Goal: Information Seeking & Learning: Learn about a topic

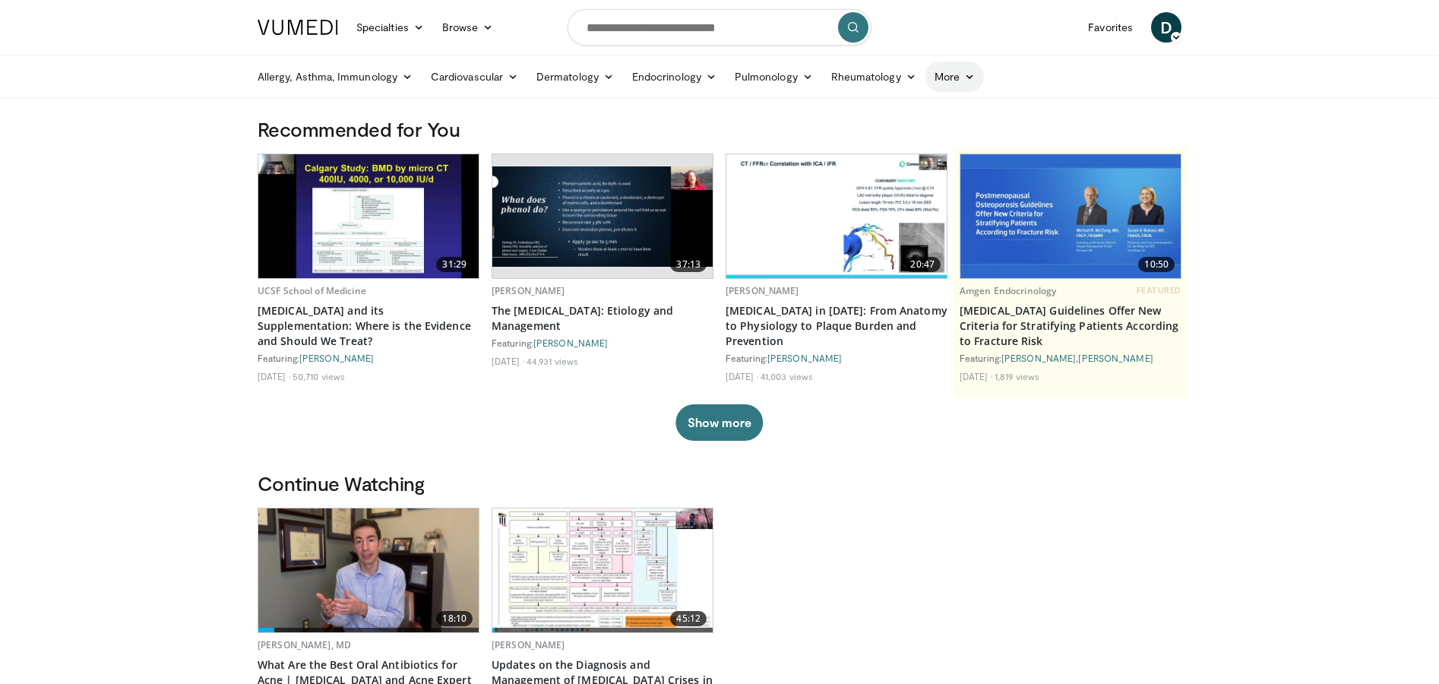
click at [944, 73] on link "More" at bounding box center [954, 77] width 58 height 30
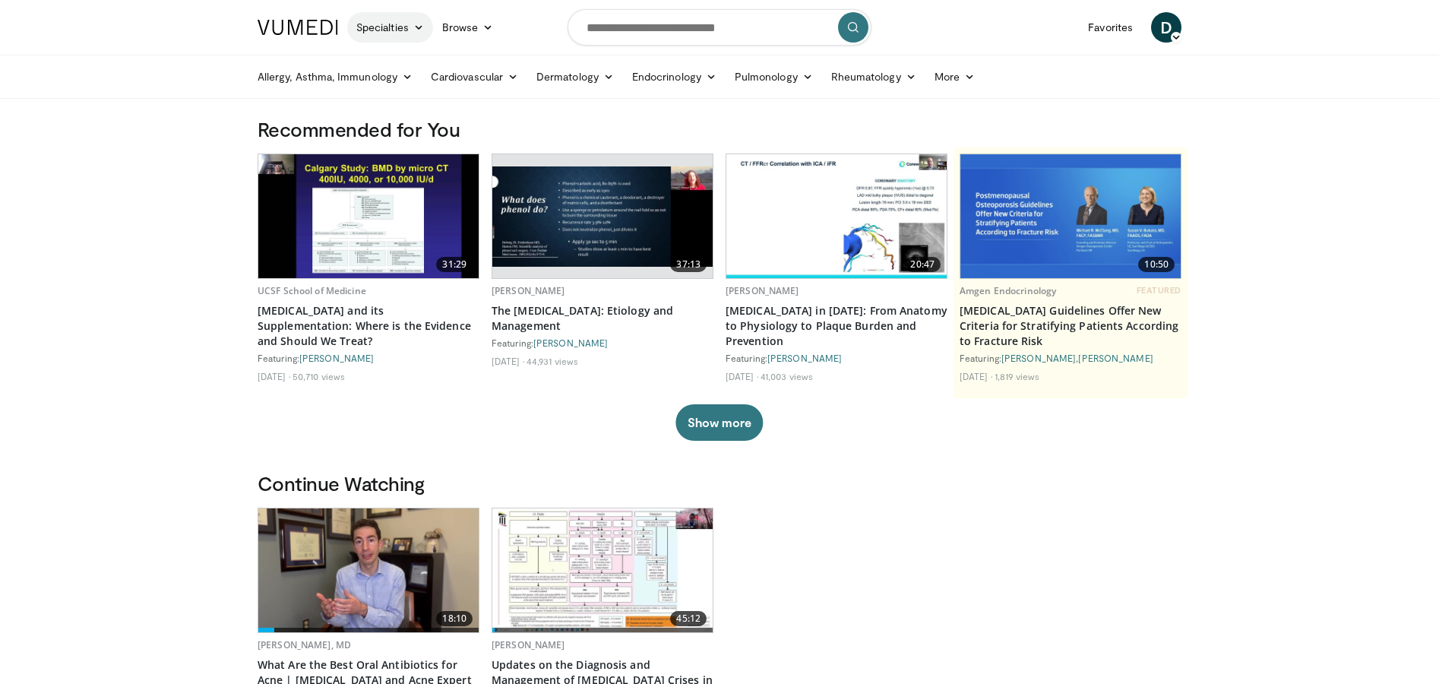
click at [390, 22] on link "Specialties" at bounding box center [390, 27] width 86 height 30
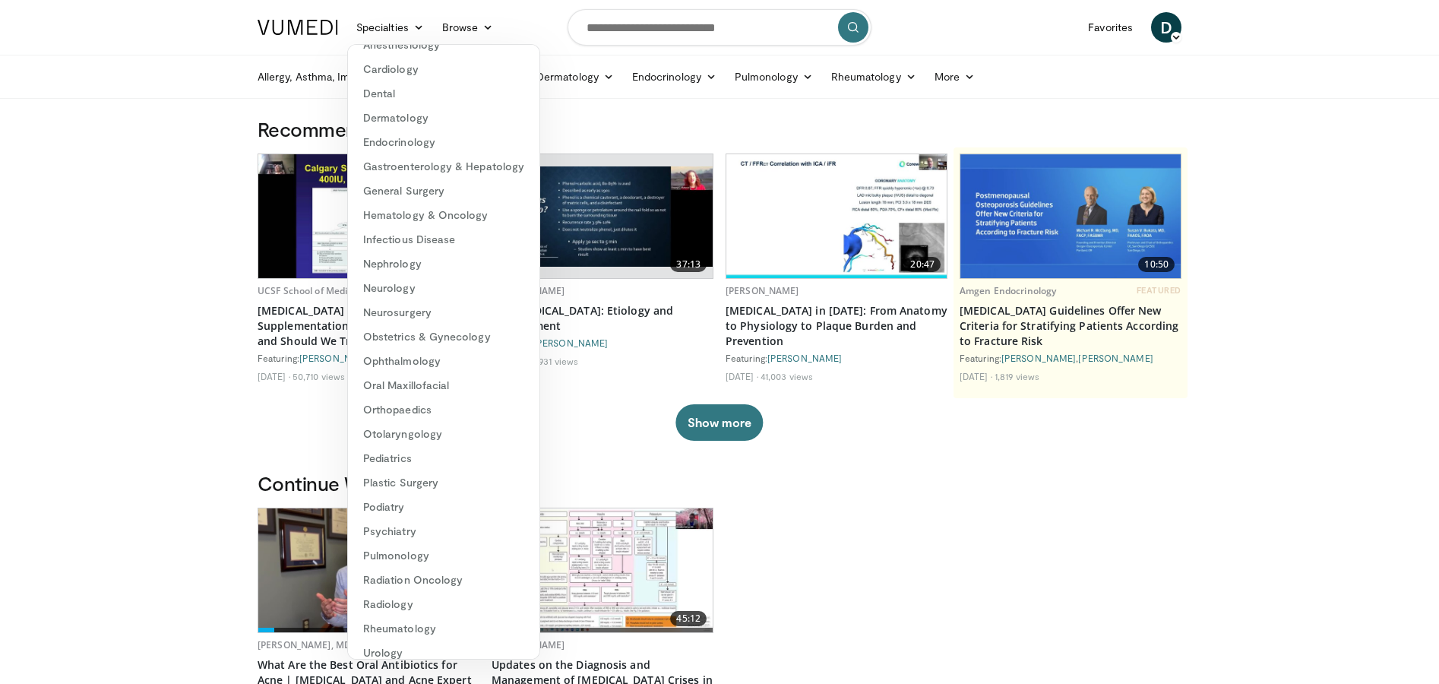
scroll to position [79, 0]
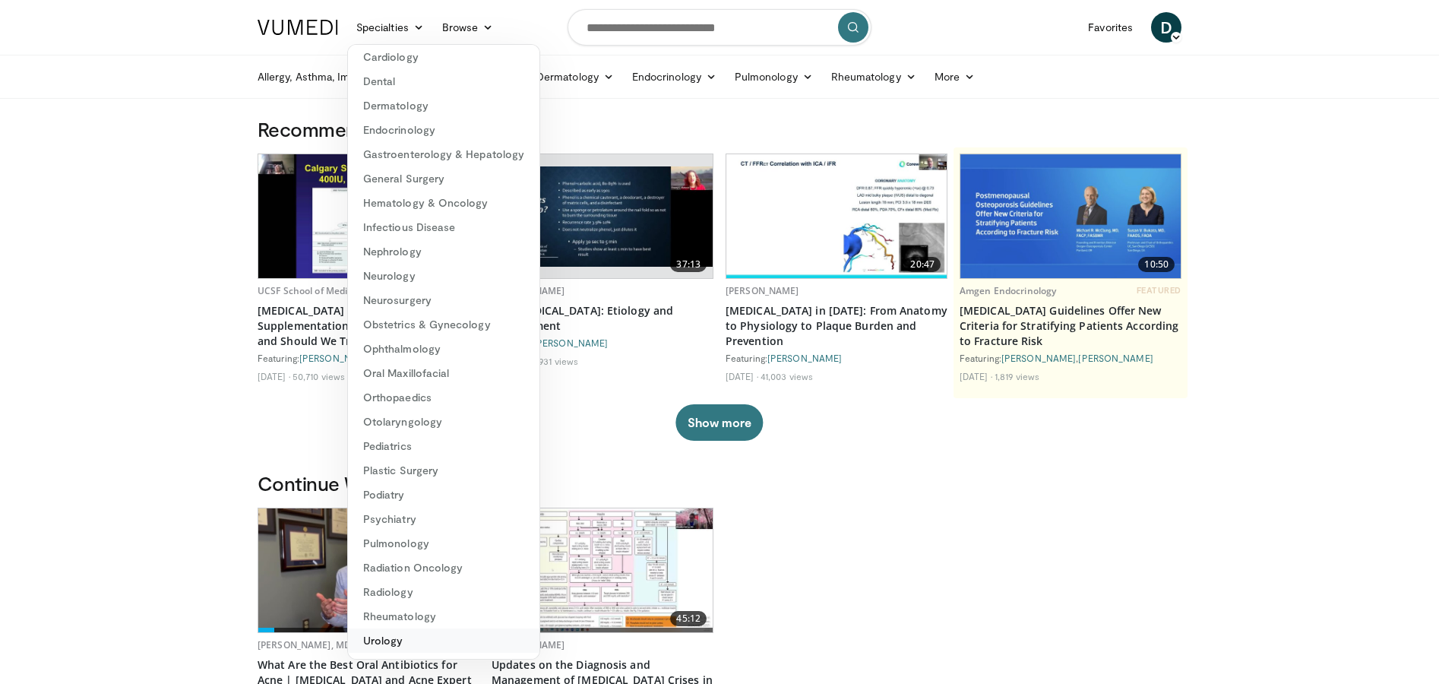
click at [384, 643] on link "Urology" at bounding box center [443, 640] width 191 height 24
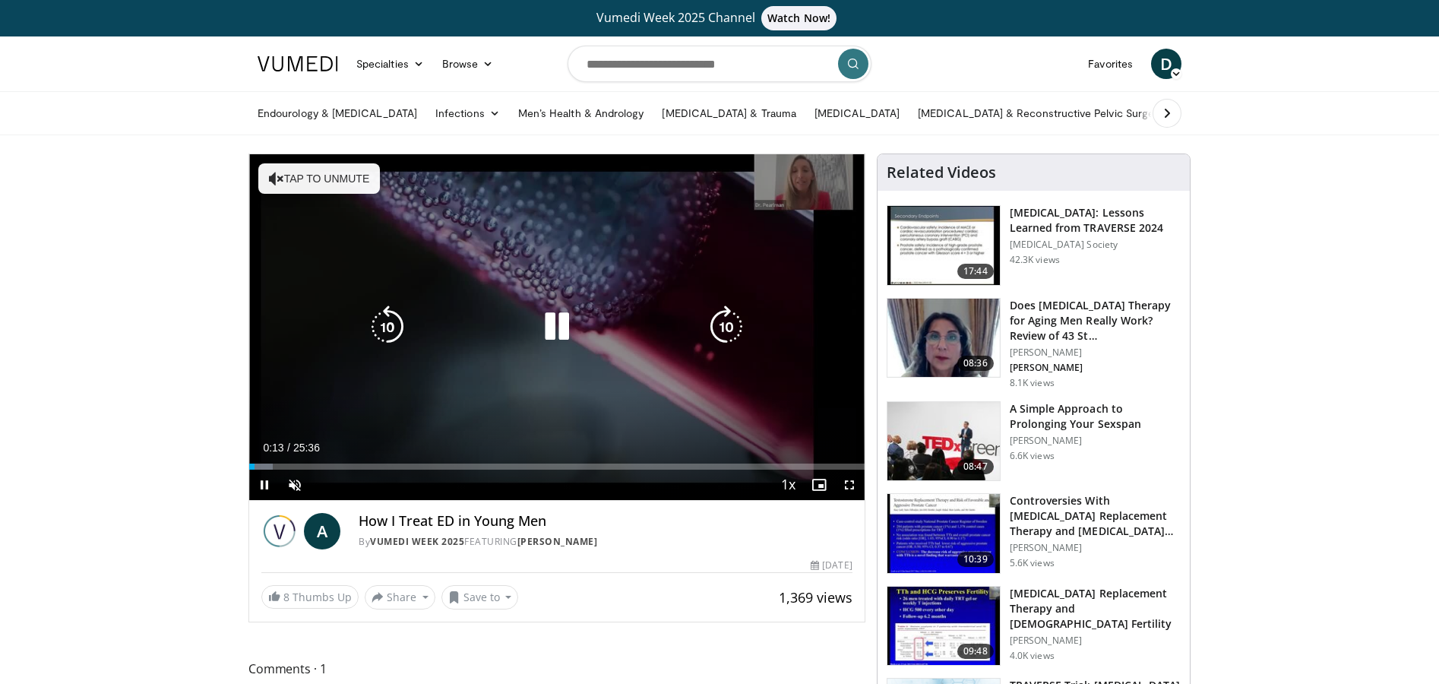
click at [321, 173] on button "Tap to unmute" at bounding box center [319, 178] width 122 height 30
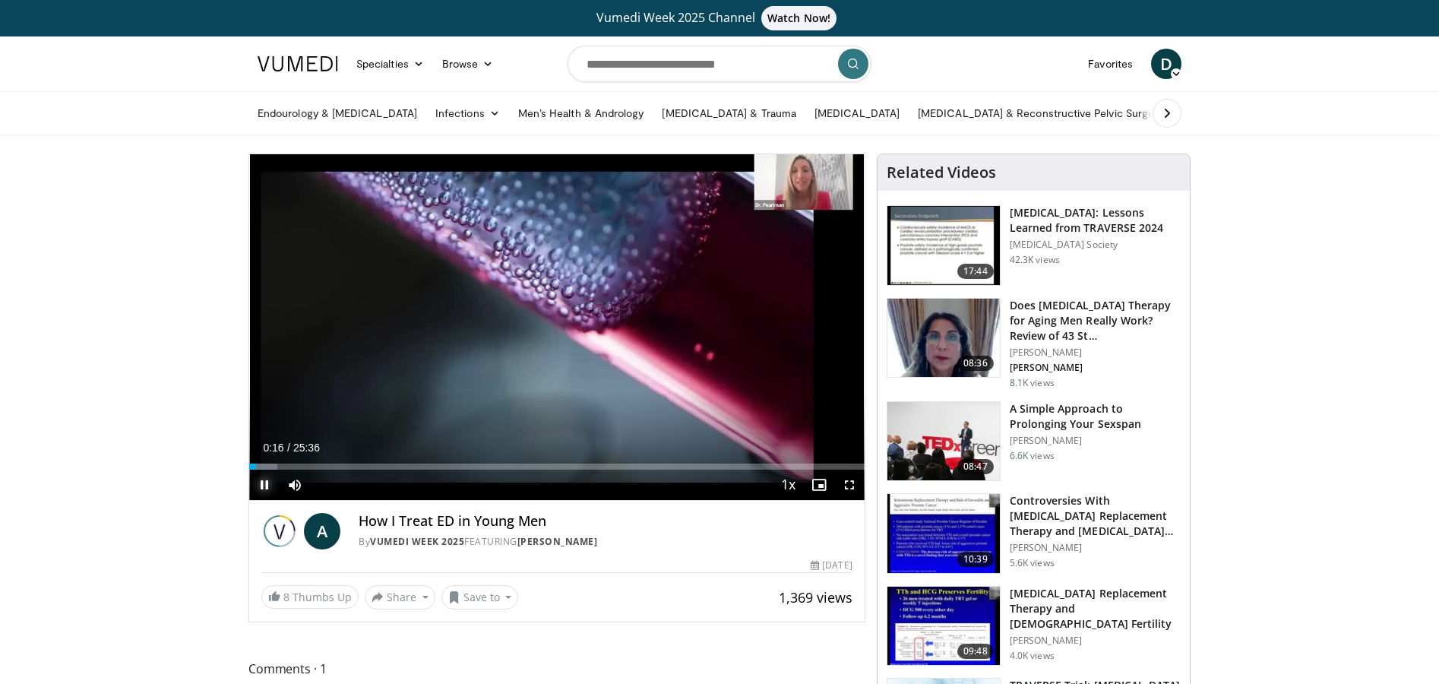
click at [267, 482] on span "Video Player" at bounding box center [264, 485] width 30 height 30
click at [265, 483] on span "Video Player" at bounding box center [264, 485] width 30 height 30
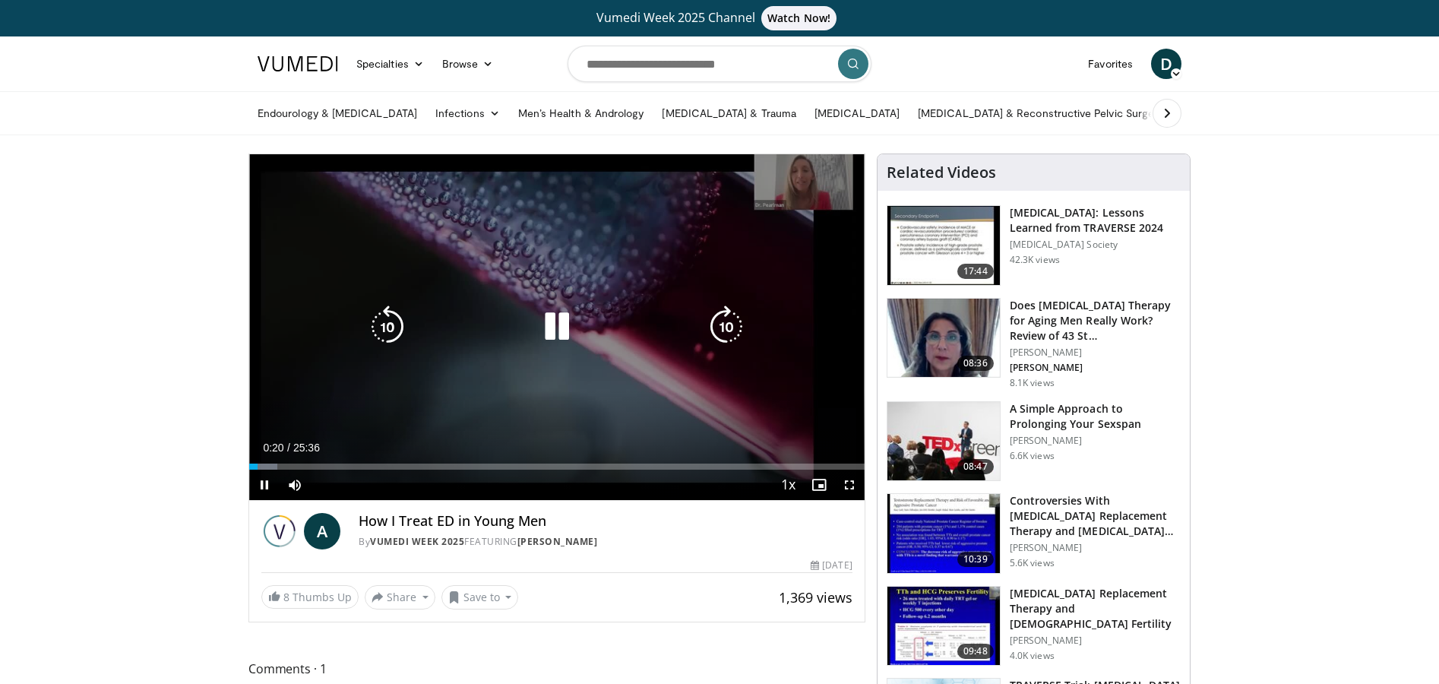
click at [564, 321] on icon "Video Player" at bounding box center [557, 326] width 43 height 43
click at [561, 327] on icon "Video Player" at bounding box center [557, 326] width 43 height 43
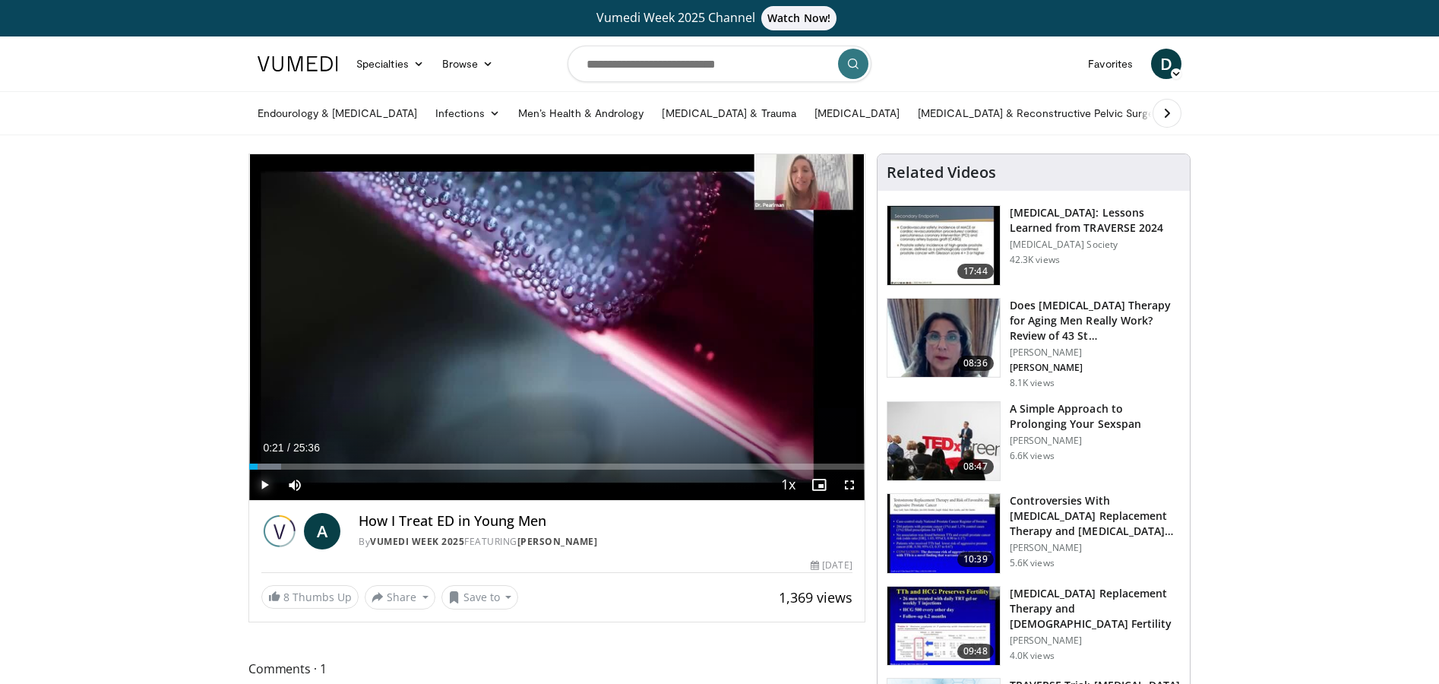
click at [263, 482] on span "Video Player" at bounding box center [264, 485] width 30 height 30
drag, startPoint x: 253, startPoint y: 467, endPoint x: 282, endPoint y: 470, distance: 29.0
click at [282, 470] on div "Current Time 1:21 / Duration 25:36 Play Skip Backward Skip Forward Mute 100% Lo…" at bounding box center [556, 485] width 615 height 30
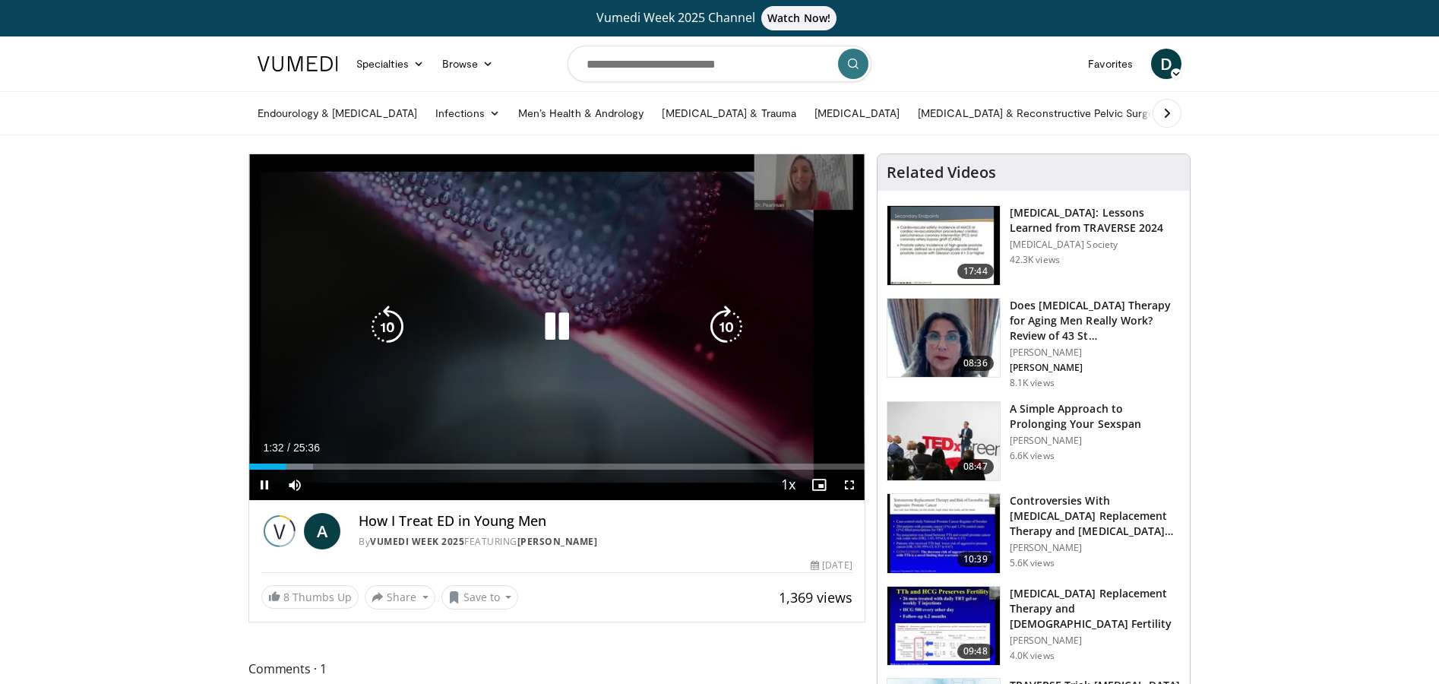
click at [783, 191] on div "10 seconds Tap to unmute" at bounding box center [556, 327] width 615 height 346
click at [550, 319] on icon "Video Player" at bounding box center [557, 327] width 43 height 43
click at [396, 318] on icon "Video Player" at bounding box center [387, 327] width 43 height 43
click at [326, 179] on button "Tap to unmute" at bounding box center [319, 178] width 122 height 30
